Goal: Transaction & Acquisition: Purchase product/service

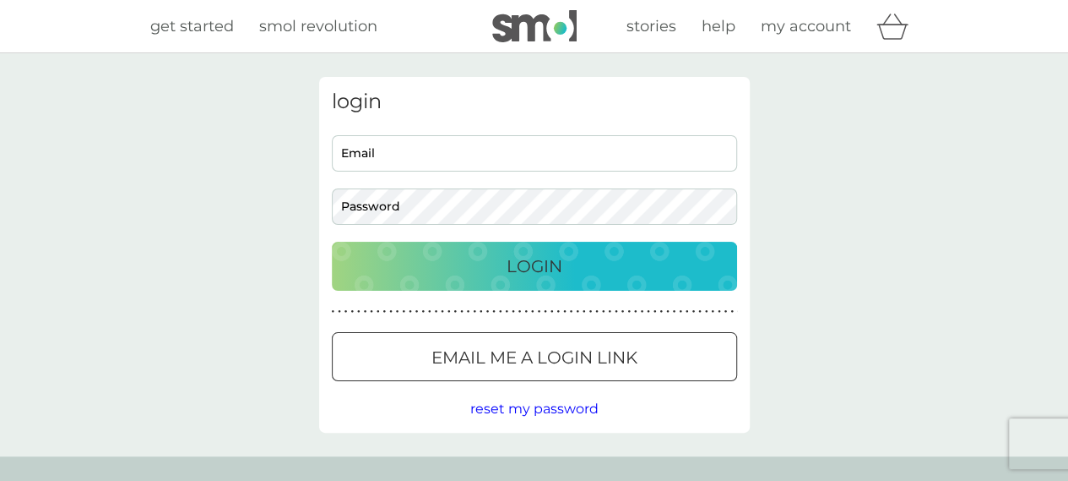
click at [487, 160] on input "Email" at bounding box center [534, 153] width 405 height 36
type input "[EMAIL_ADDRESS][DOMAIN_NAME]"
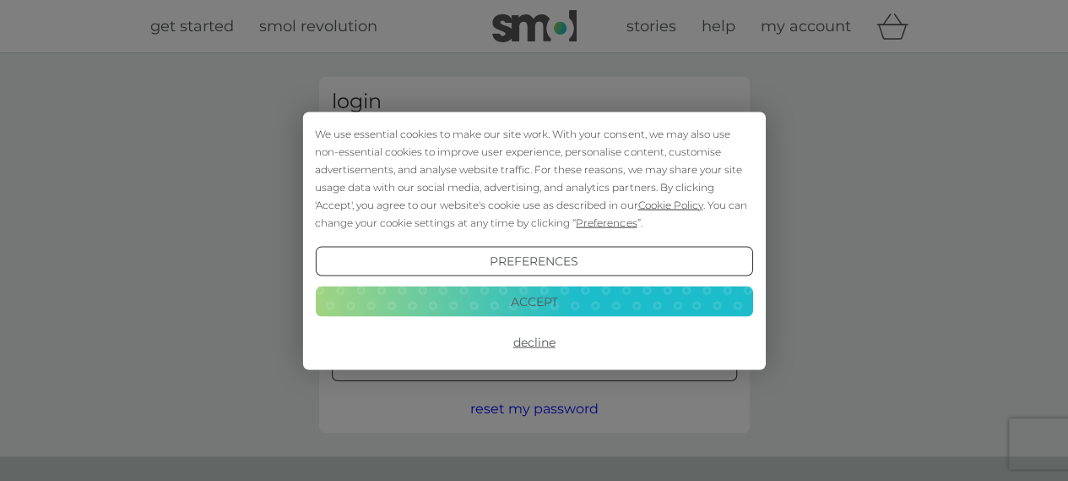
click at [549, 342] on button "Decline" at bounding box center [534, 342] width 438 height 30
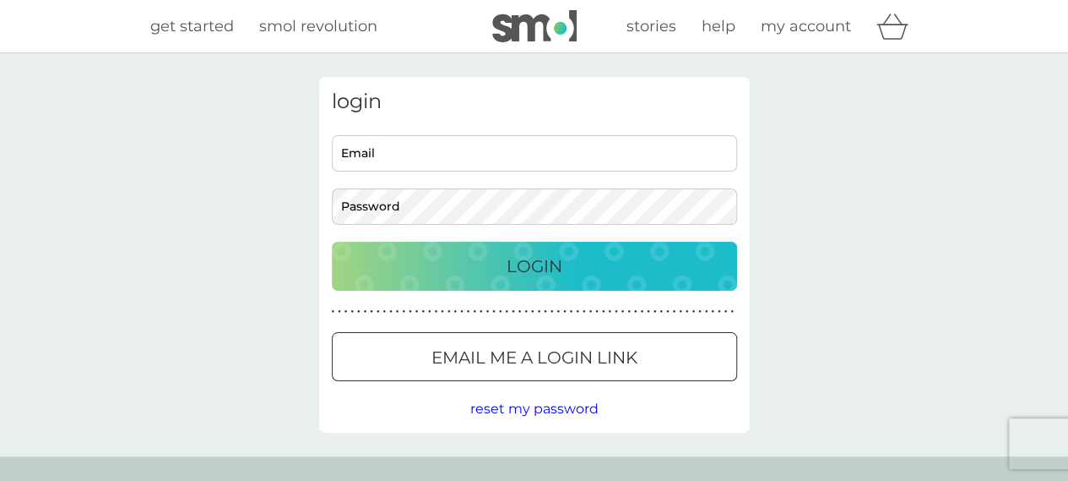
click at [673, 371] on div "Email me a login link" at bounding box center [535, 357] width 404 height 27
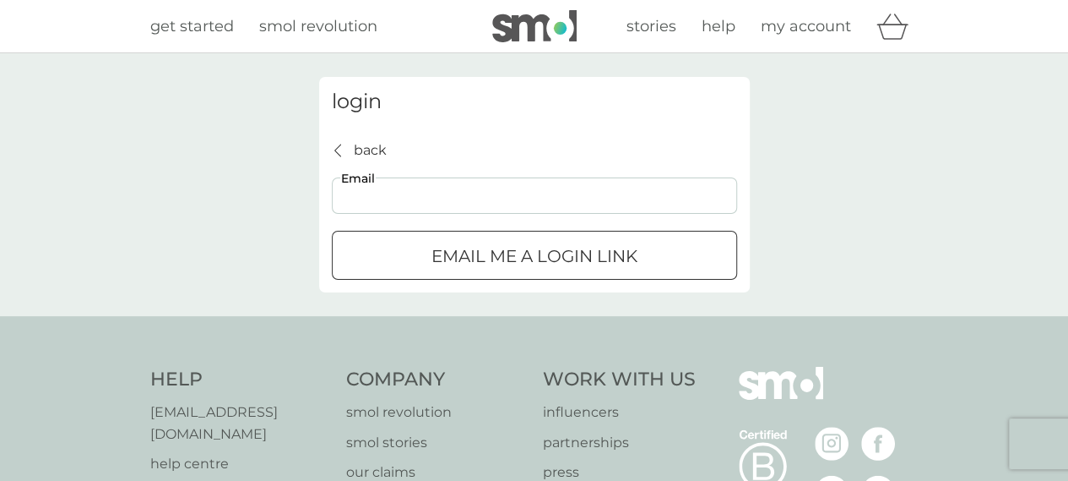
click at [520, 203] on input "Email" at bounding box center [534, 195] width 405 height 36
type input "[EMAIL_ADDRESS][DOMAIN_NAME]"
click at [591, 259] on p "Email me a login link" at bounding box center [535, 255] width 206 height 27
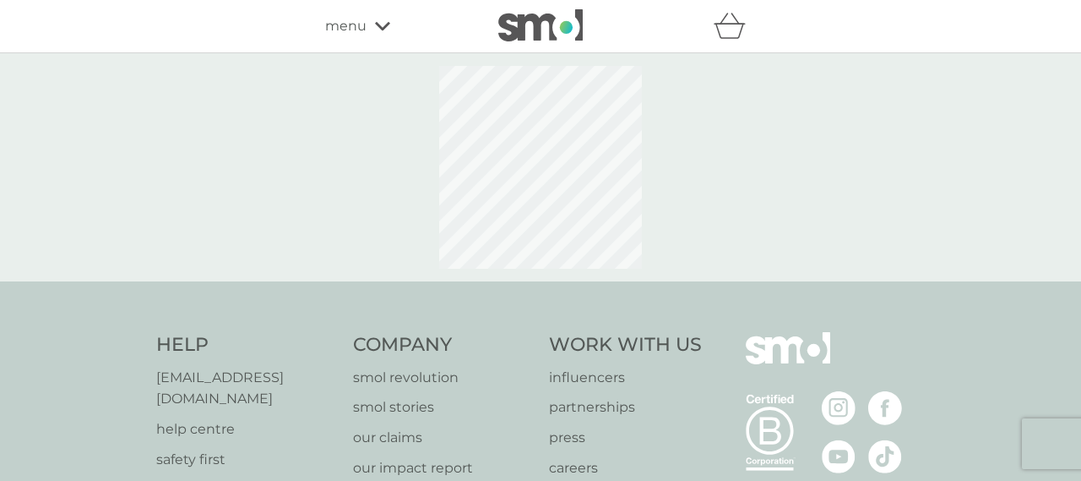
select select "119"
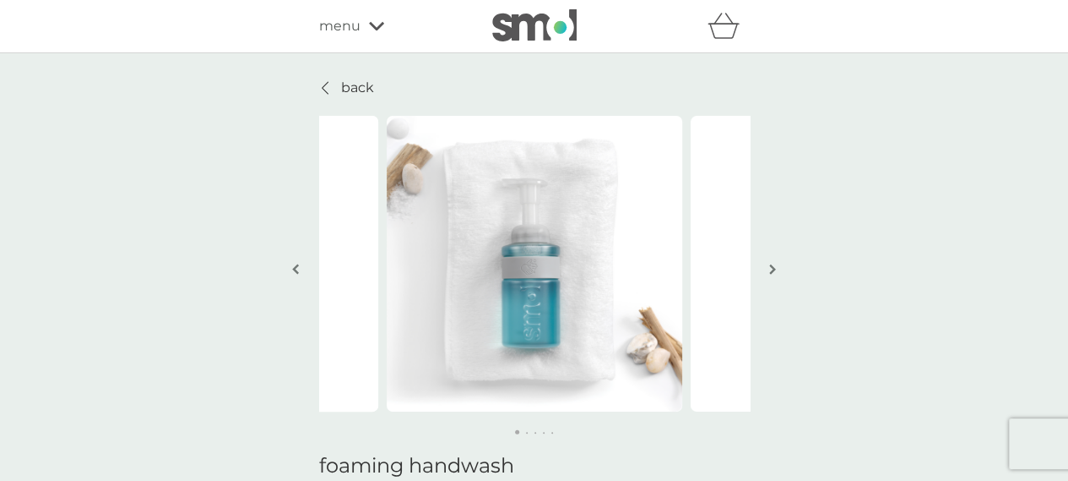
click at [772, 269] on img "button" at bounding box center [772, 269] width 7 height 13
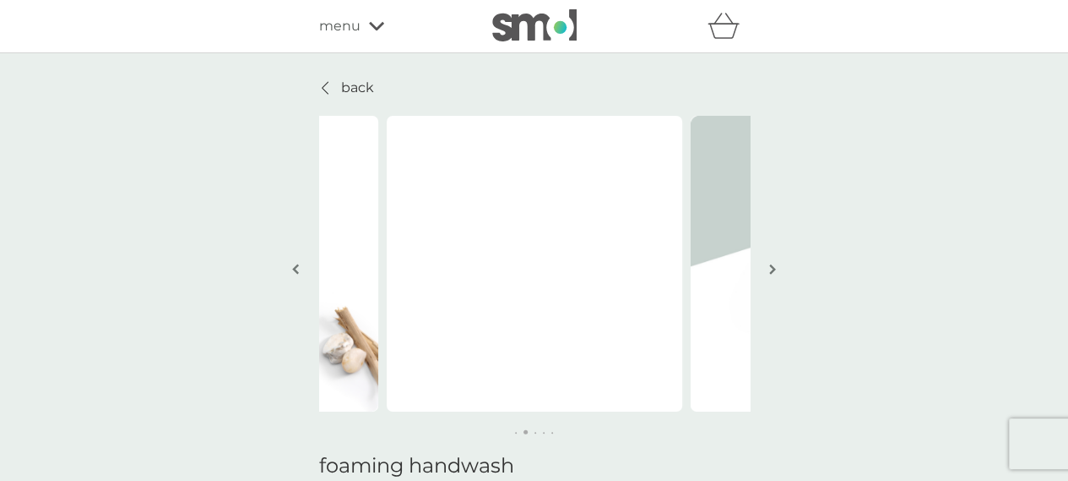
click at [772, 269] on img "button" at bounding box center [772, 269] width 7 height 13
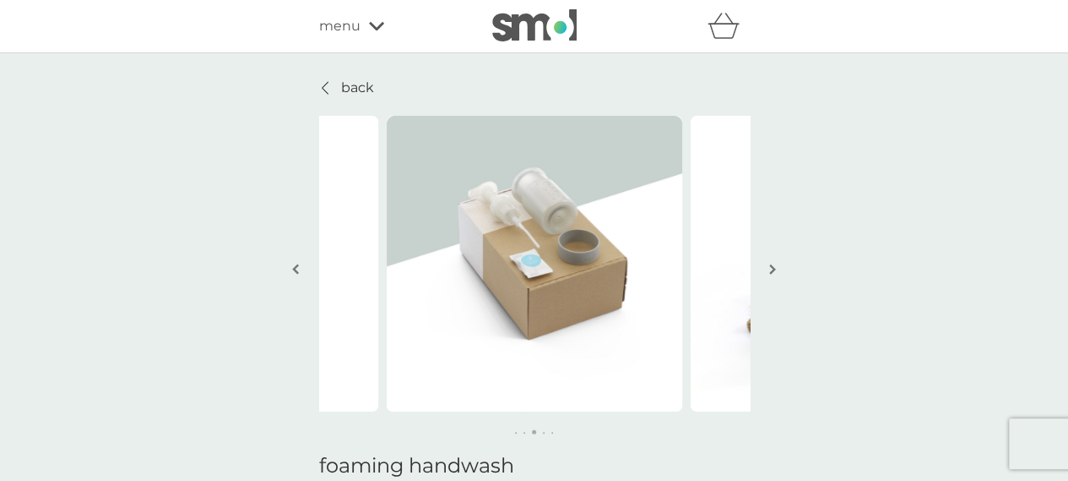
click at [767, 269] on button "button" at bounding box center [773, 270] width 13 height 84
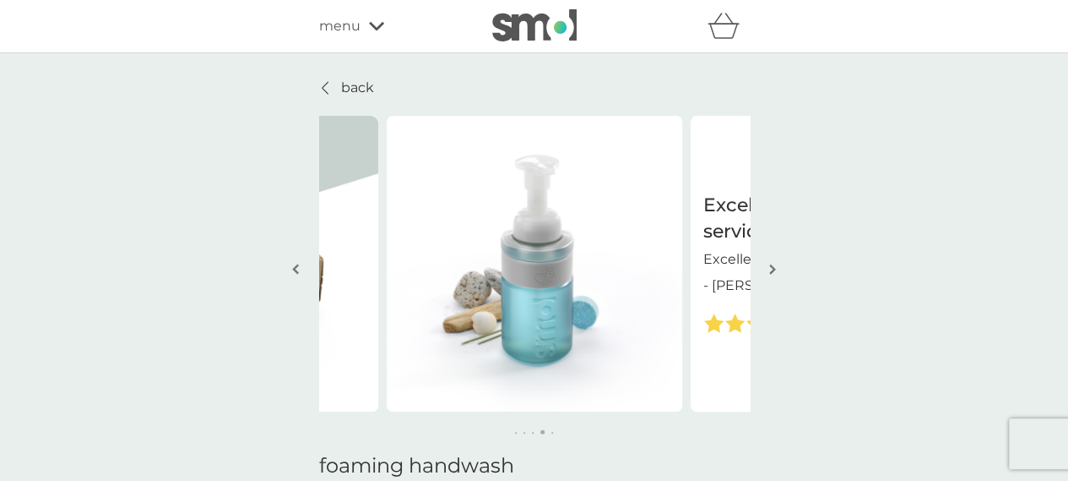
click at [770, 269] on img "button" at bounding box center [772, 269] width 7 height 13
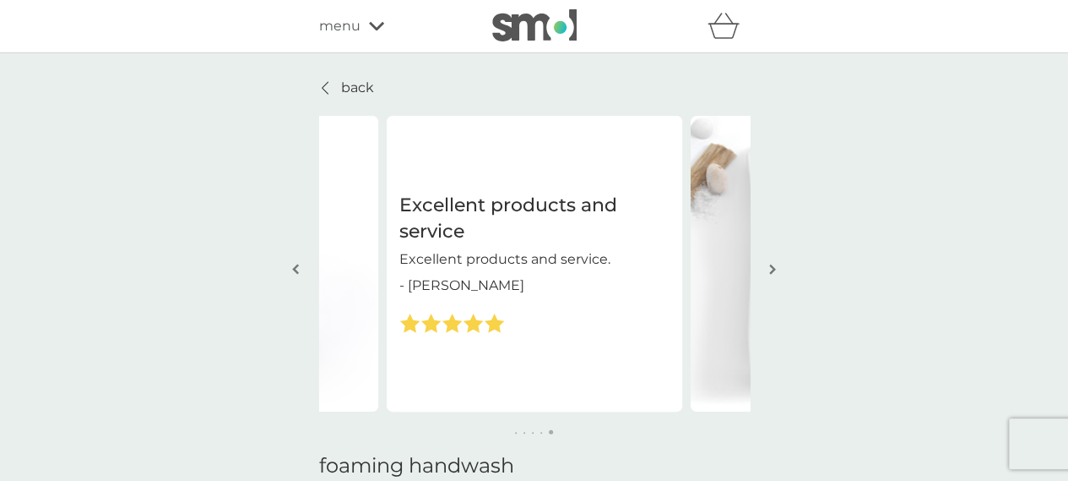
click at [770, 269] on img "button" at bounding box center [772, 269] width 7 height 13
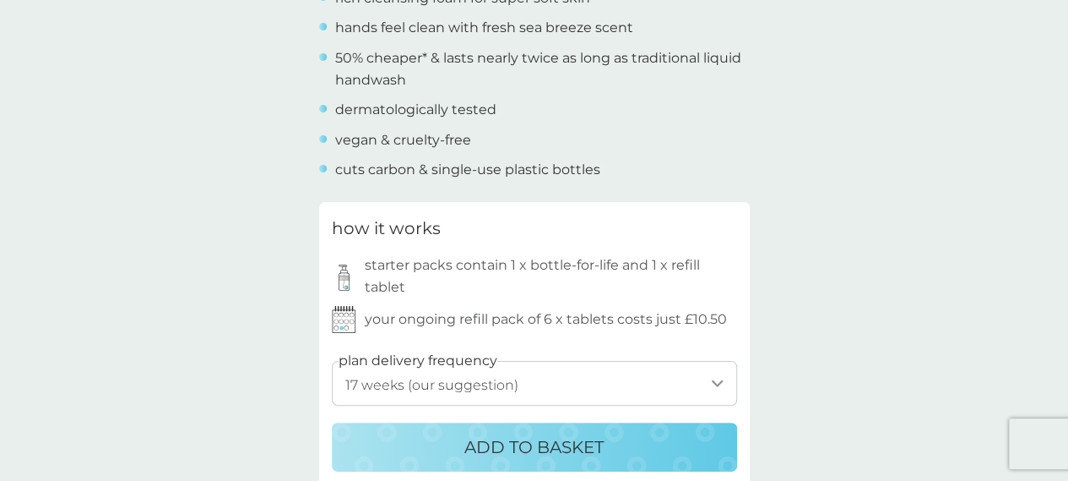
scroll to position [845, 0]
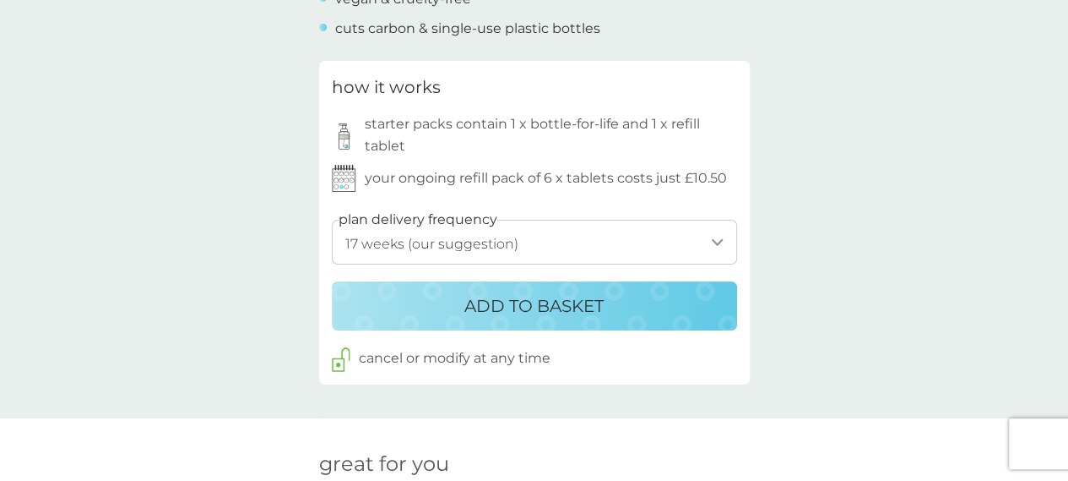
click at [720, 233] on select "1 week 2 weeks 3 weeks 4 weeks 5 weeks 6 weeks 7 weeks 8 weeks 9 weeks 10 weeks…" at bounding box center [534, 242] width 405 height 45
select select "182"
click at [332, 220] on select "1 week 2 weeks 3 weeks 4 weeks 5 weeks 6 weeks 7 weeks 8 weeks 9 weeks 10 weeks…" at bounding box center [534, 242] width 405 height 45
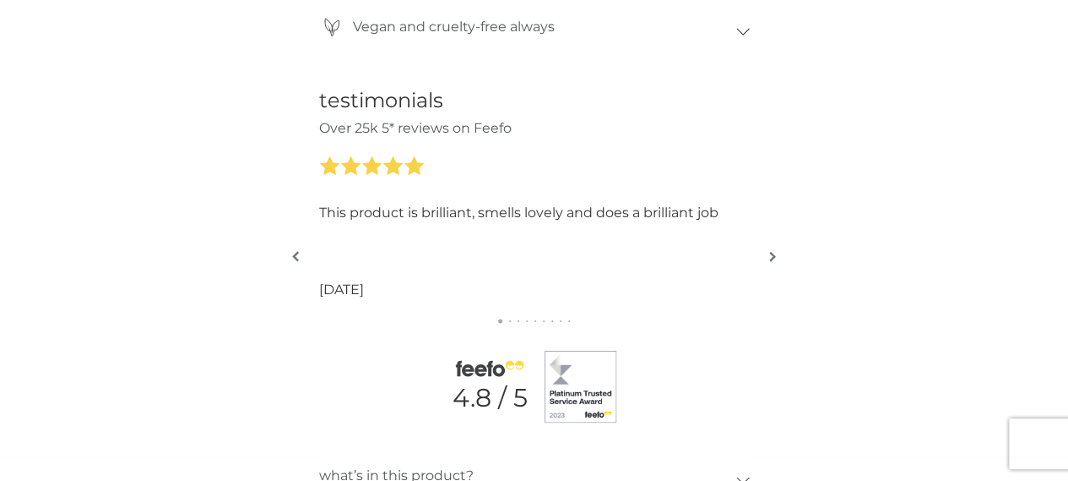
scroll to position [1919, 0]
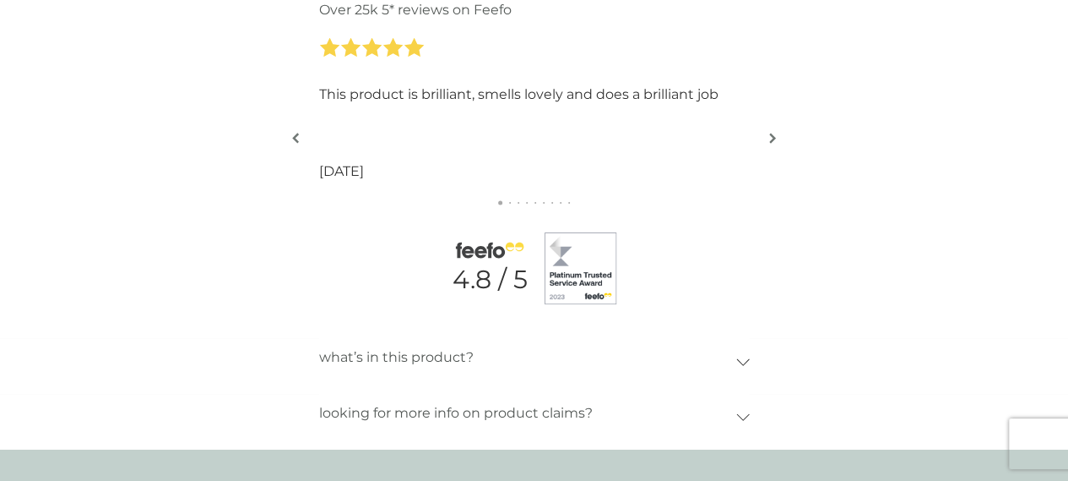
click at [775, 136] on img "button" at bounding box center [772, 138] width 7 height 13
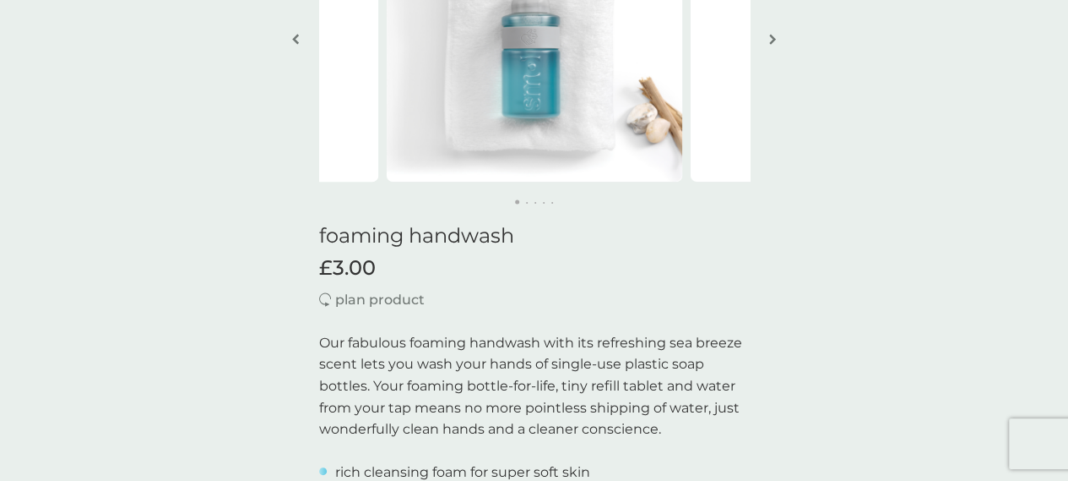
scroll to position [0, 0]
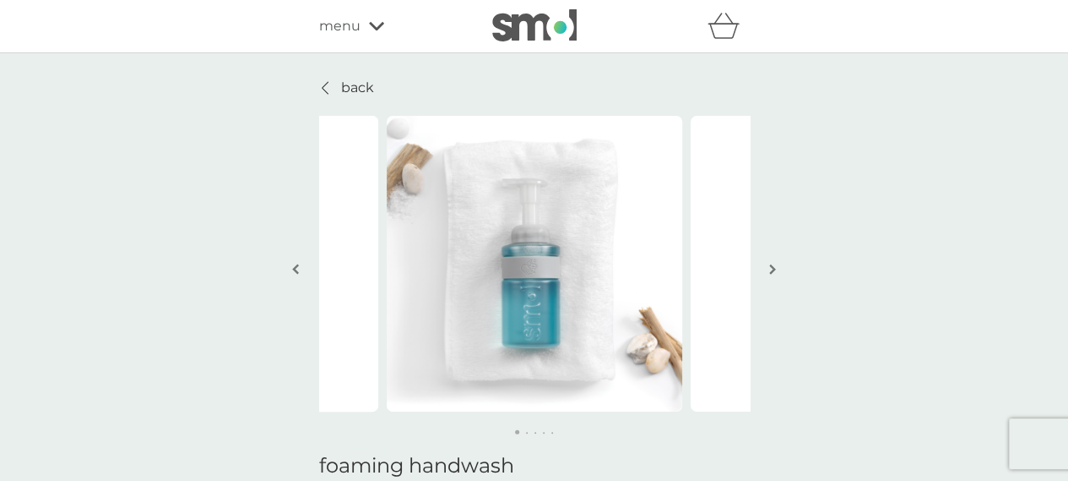
click at [773, 266] on img "button" at bounding box center [772, 269] width 7 height 13
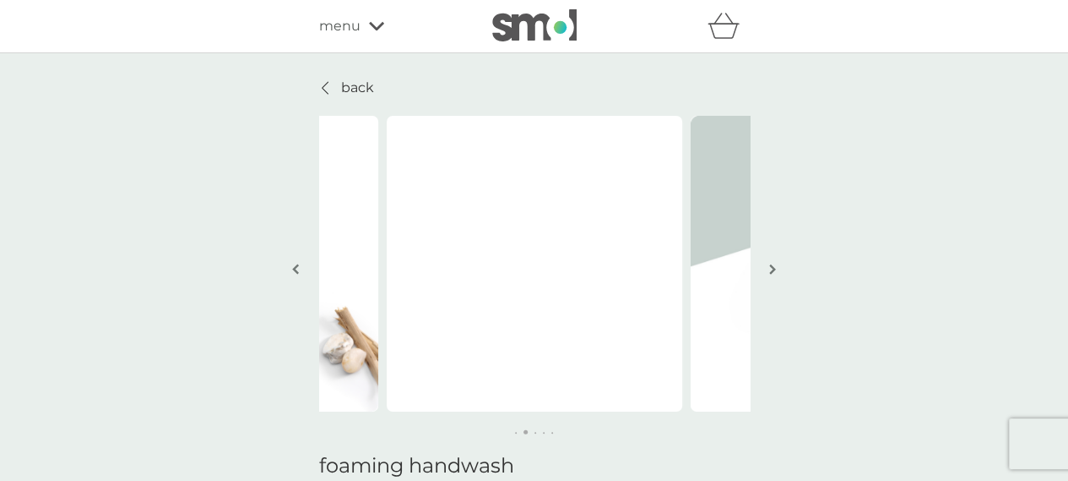
click at [773, 266] on img "button" at bounding box center [772, 269] width 7 height 13
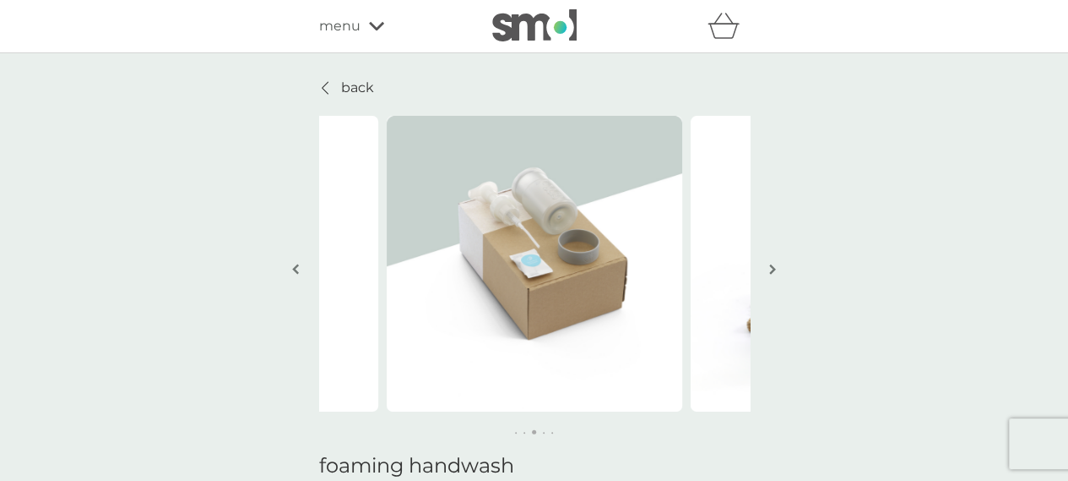
click at [773, 266] on img "button" at bounding box center [772, 269] width 7 height 13
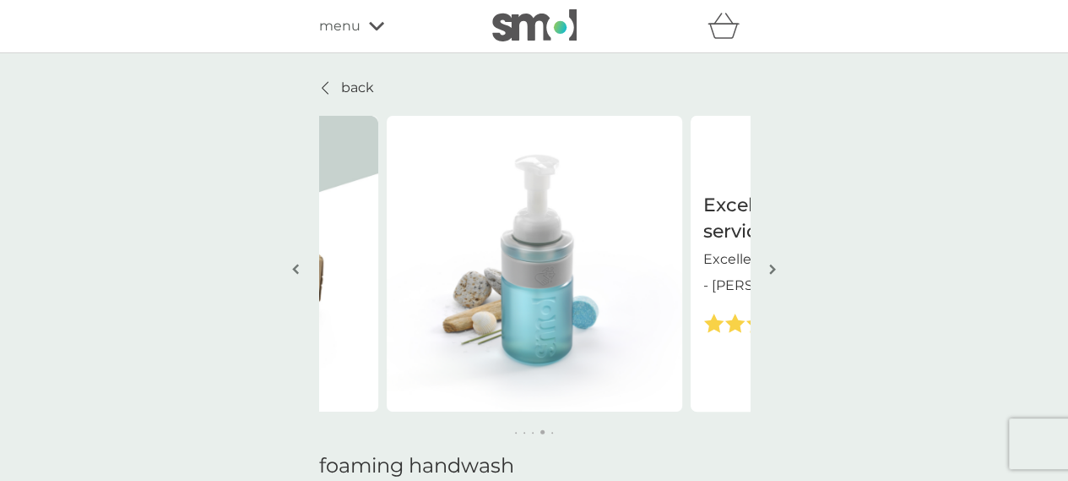
click at [773, 266] on img "button" at bounding box center [772, 269] width 7 height 13
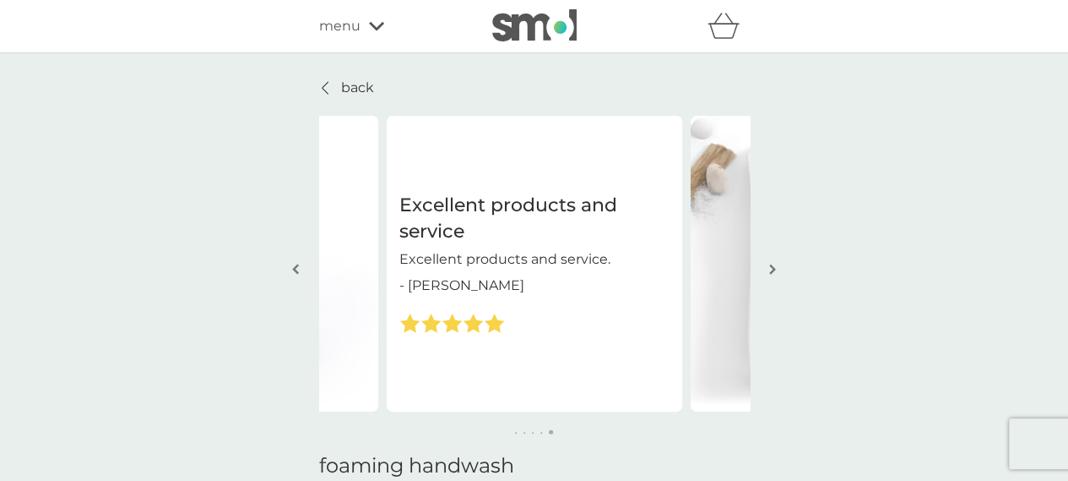
click at [773, 266] on img "button" at bounding box center [772, 269] width 7 height 13
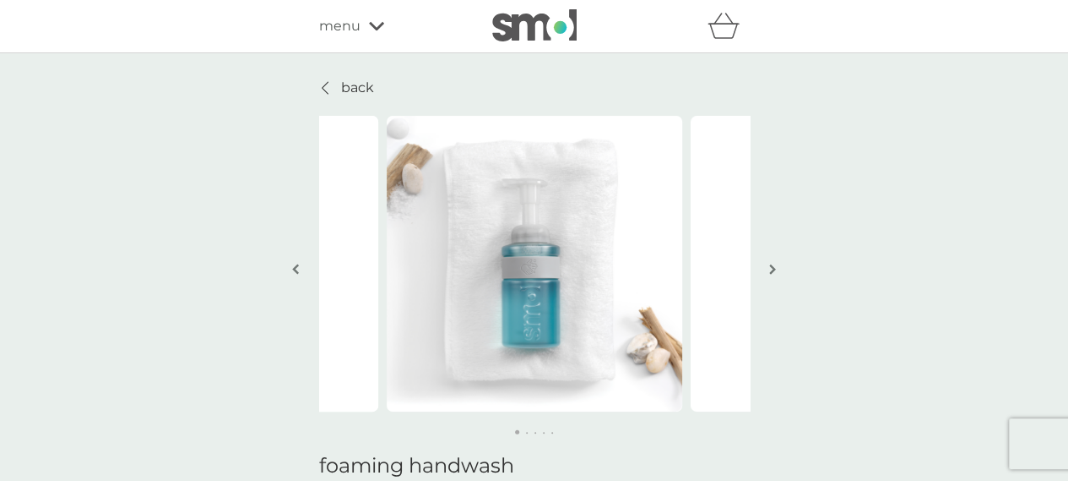
click at [773, 266] on img "button" at bounding box center [772, 269] width 7 height 13
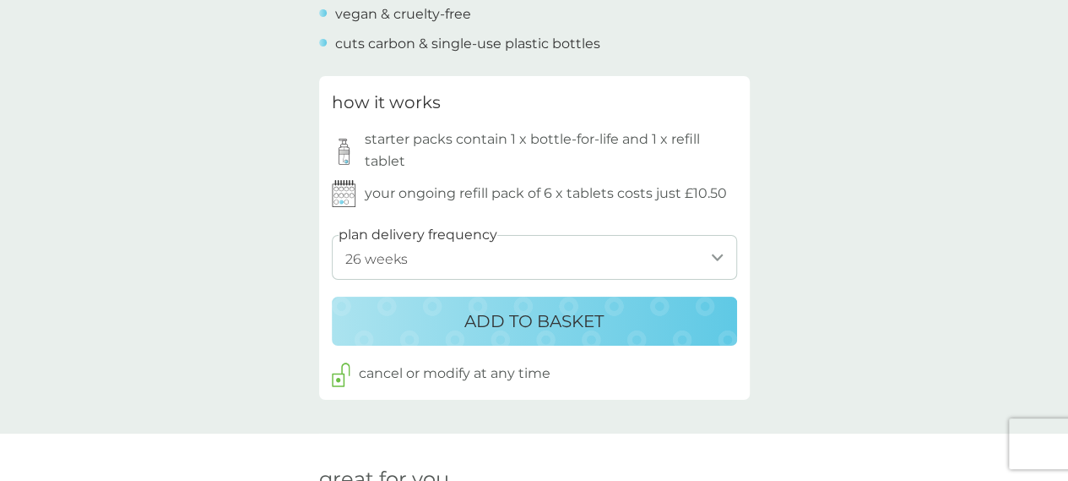
scroll to position [985, 0]
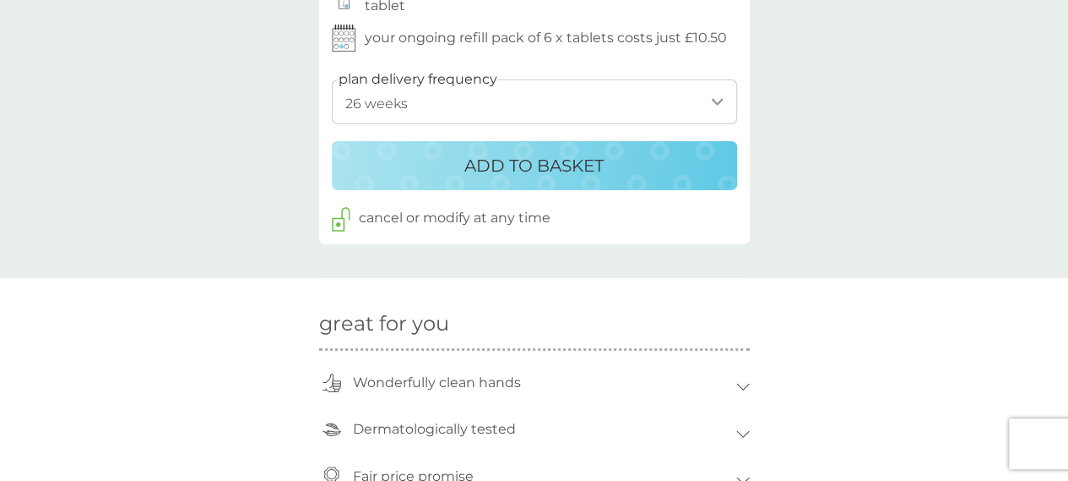
click at [585, 167] on p "ADD TO BASKET" at bounding box center [534, 165] width 139 height 27
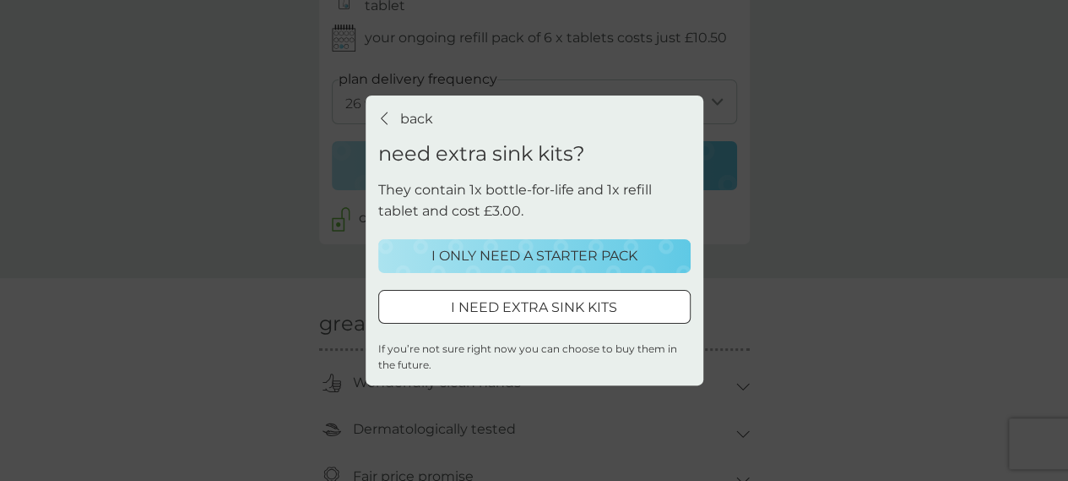
click at [679, 259] on div "I ONLY NEED A STARTER PACK" at bounding box center [534, 256] width 291 height 22
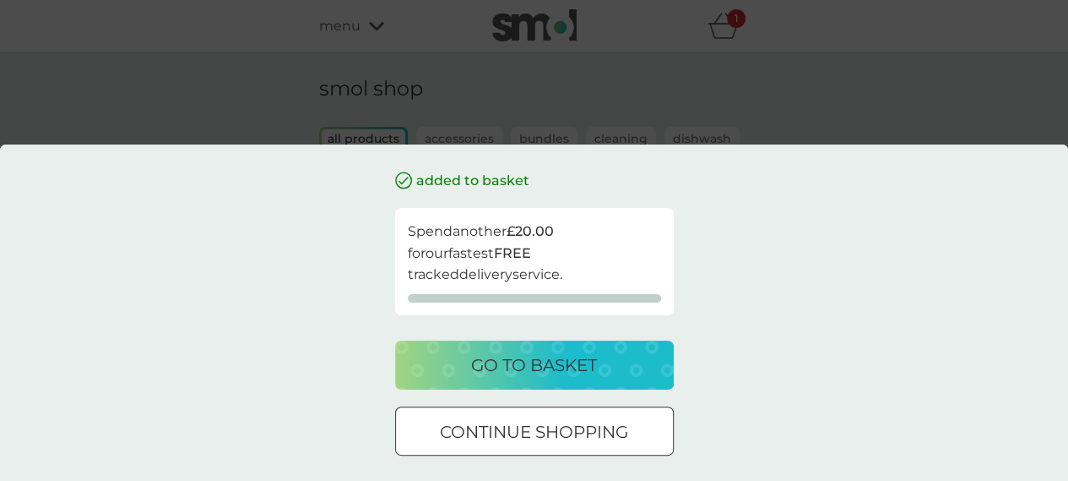
click at [661, 432] on div "continue shopping" at bounding box center [534, 431] width 277 height 27
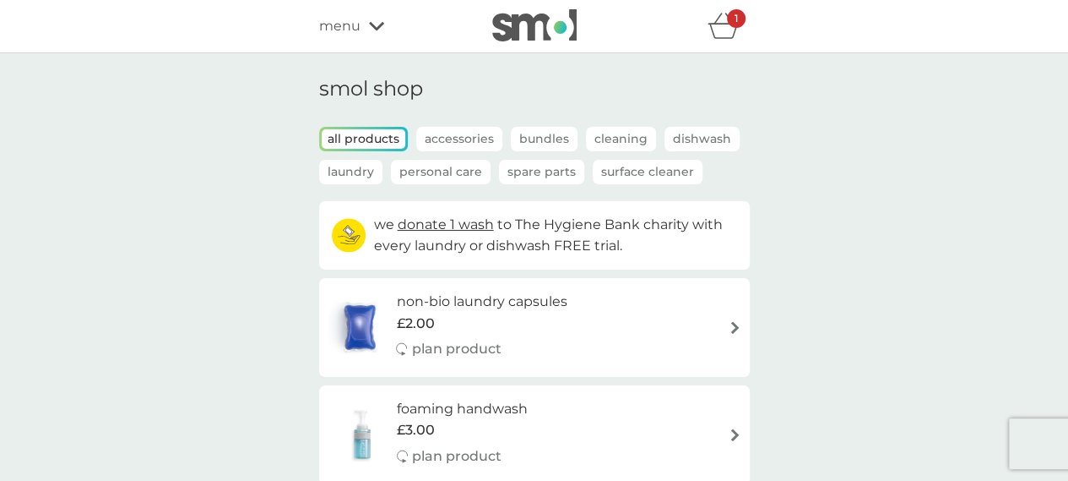
click at [731, 30] on icon "basket" at bounding box center [724, 26] width 32 height 26
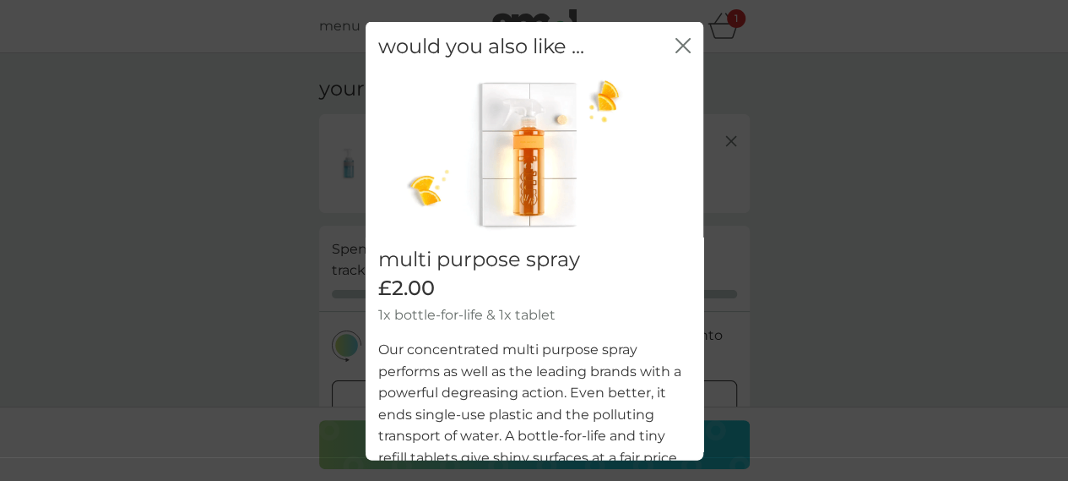
click at [659, 38] on div "would you also like ... close" at bounding box center [535, 46] width 338 height 50
click at [676, 40] on icon "close" at bounding box center [683, 44] width 15 height 15
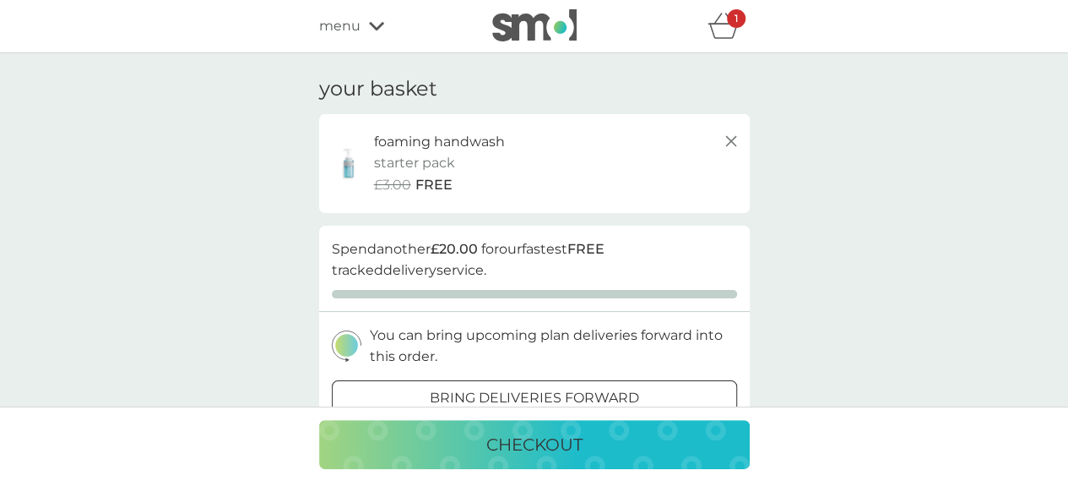
click at [369, 23] on icon at bounding box center [376, 26] width 15 height 8
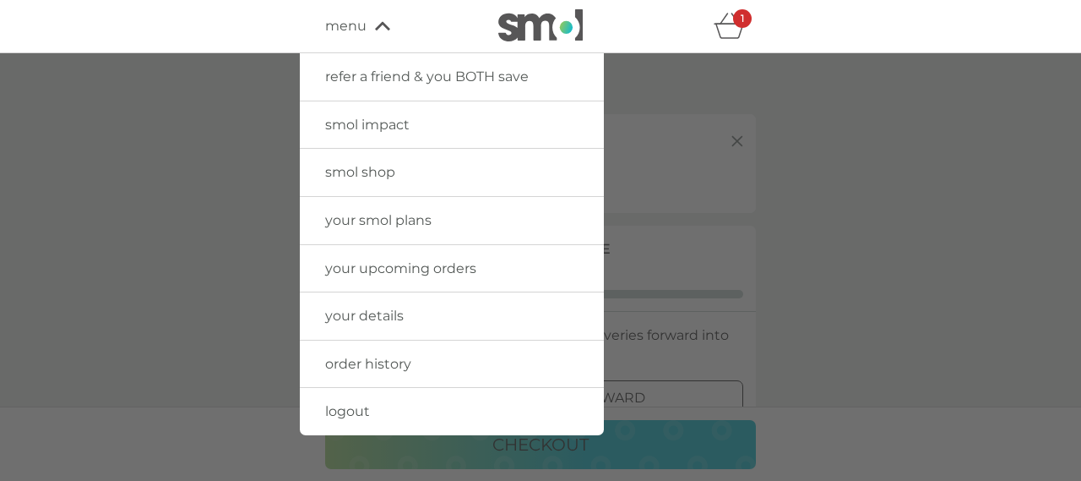
click at [429, 267] on span "your upcoming orders" at bounding box center [400, 268] width 151 height 16
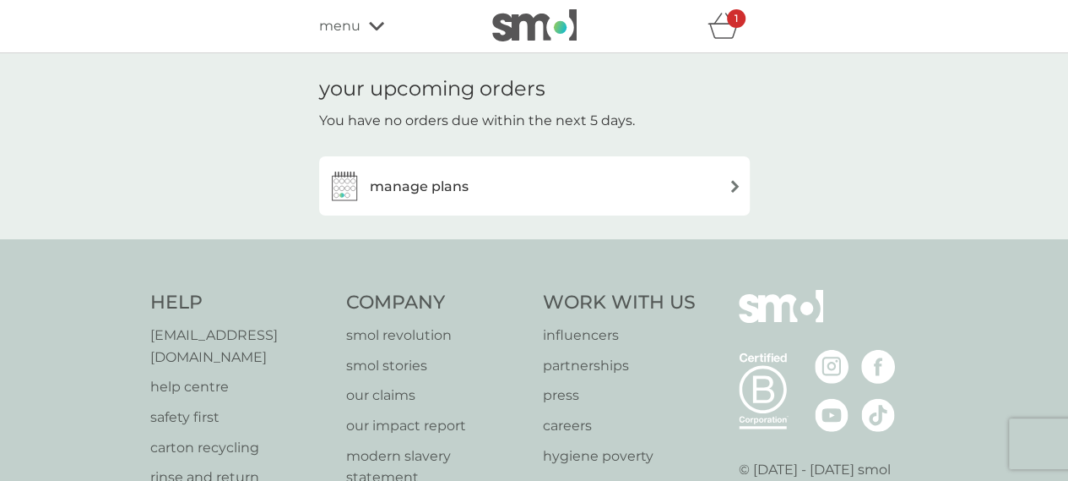
click at [369, 28] on icon at bounding box center [376, 26] width 15 height 10
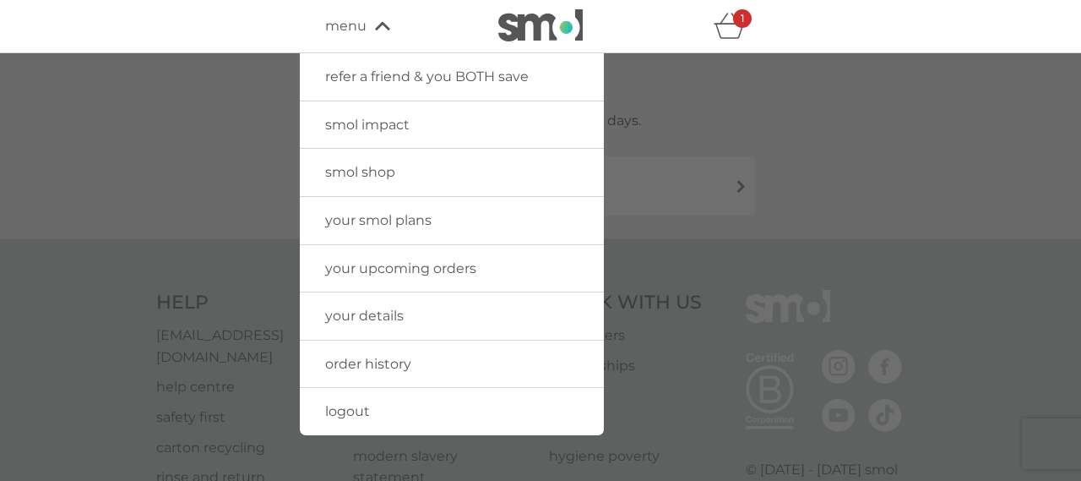
click at [410, 226] on span "your smol plans" at bounding box center [378, 220] width 106 height 16
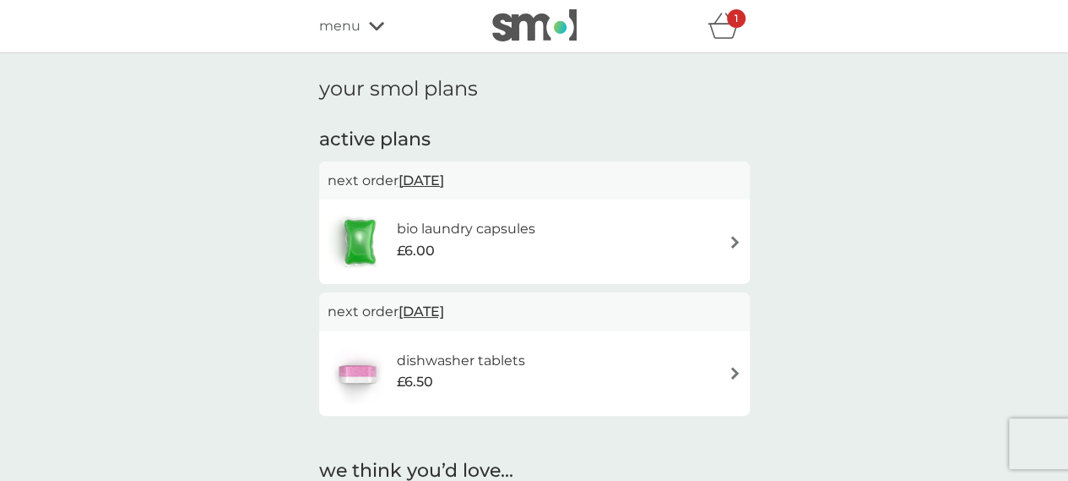
click at [722, 25] on icon "basket" at bounding box center [724, 26] width 32 height 26
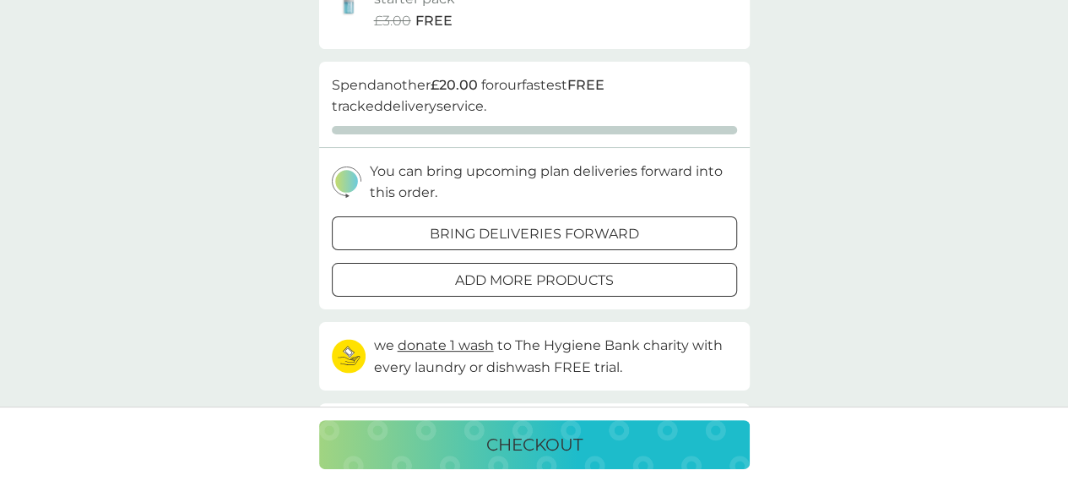
scroll to position [140, 0]
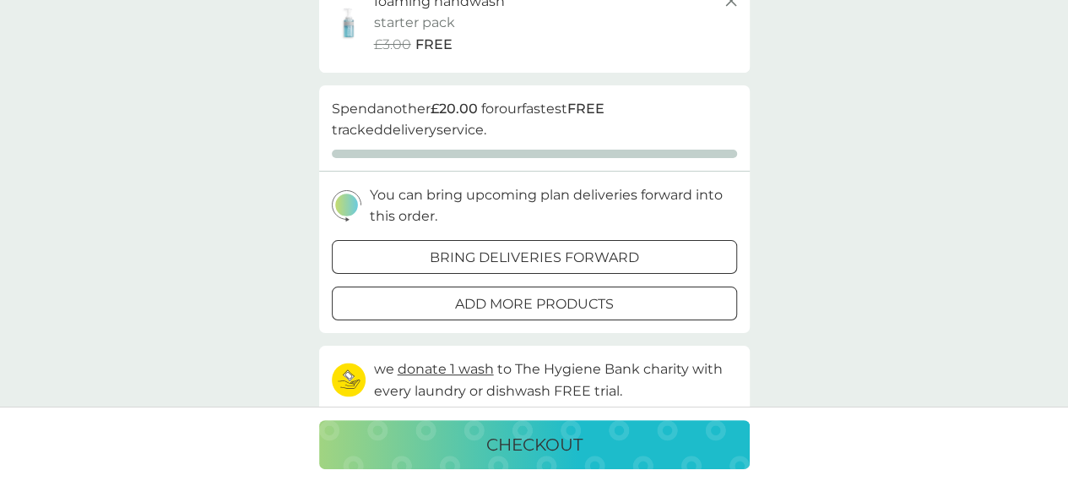
click at [709, 254] on div "bring deliveries forward" at bounding box center [535, 258] width 404 height 22
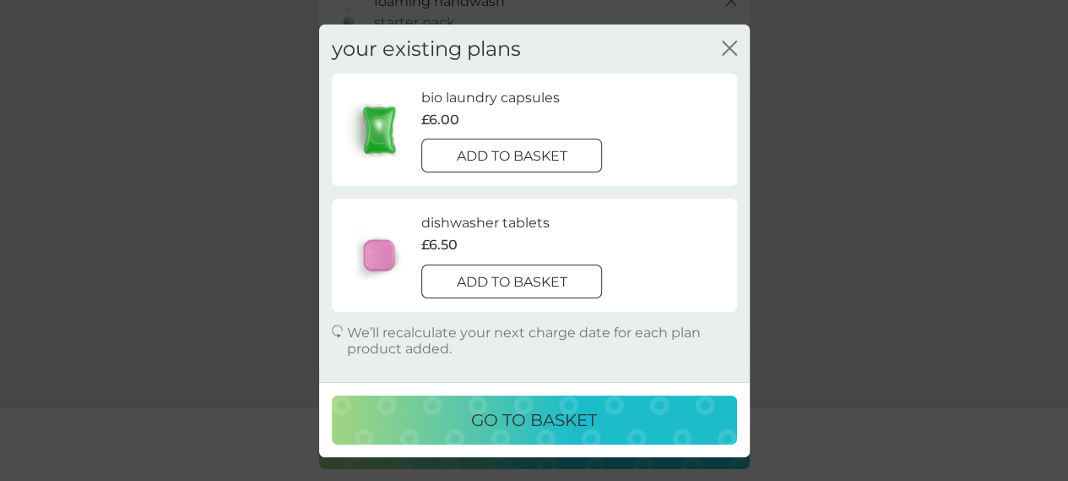
click at [735, 46] on icon "close" at bounding box center [729, 47] width 15 height 15
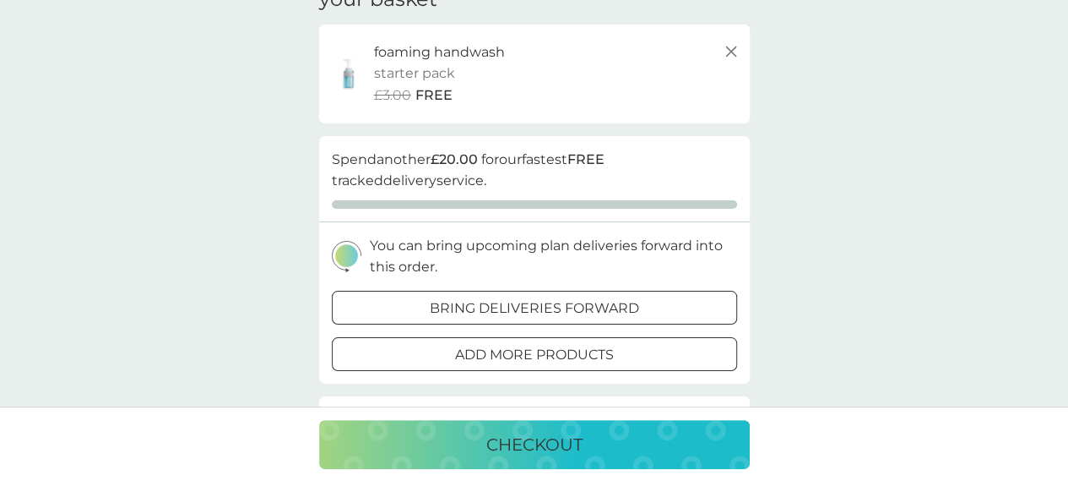
scroll to position [88, 0]
